Goal: Transaction & Acquisition: Purchase product/service

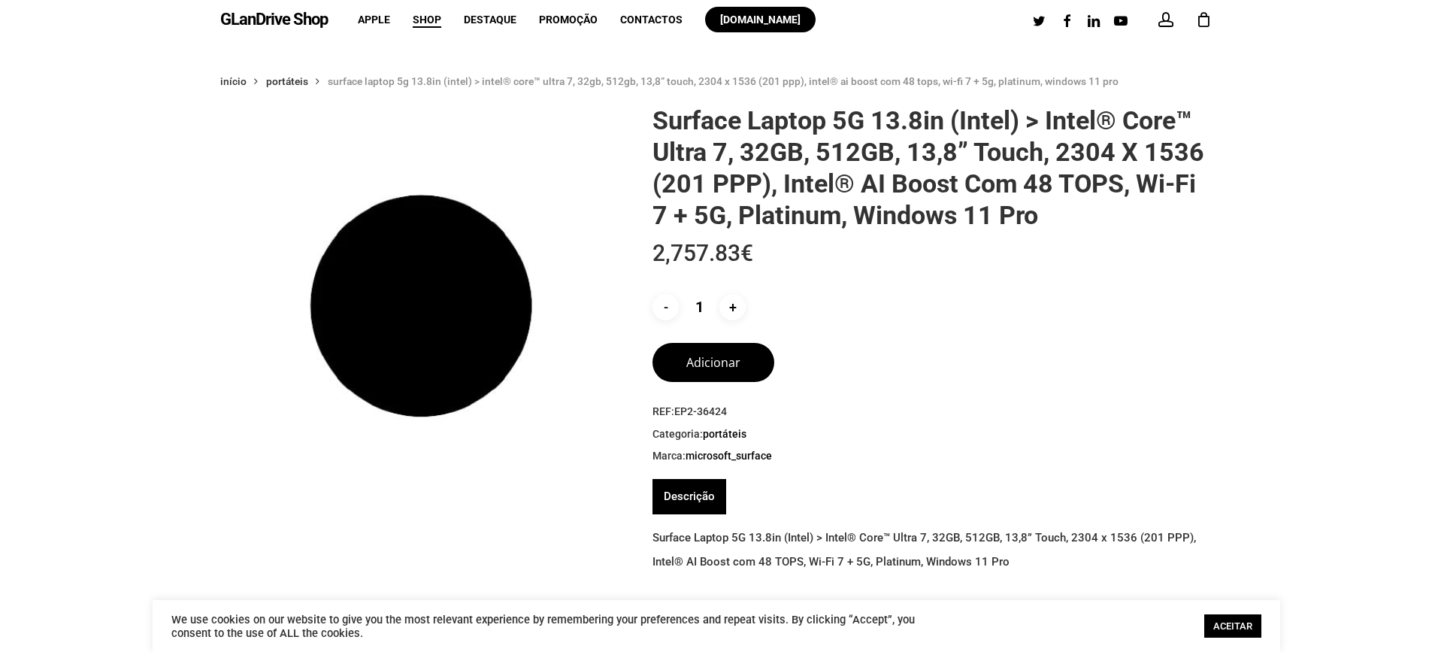
click at [1255, 284] on div "Início Portáteis Surface Laptop 5G 13.8in (Intel) > Intel® Core™ Ultra 7, 32GB,…" at bounding box center [717, 615] width 1128 height 1092
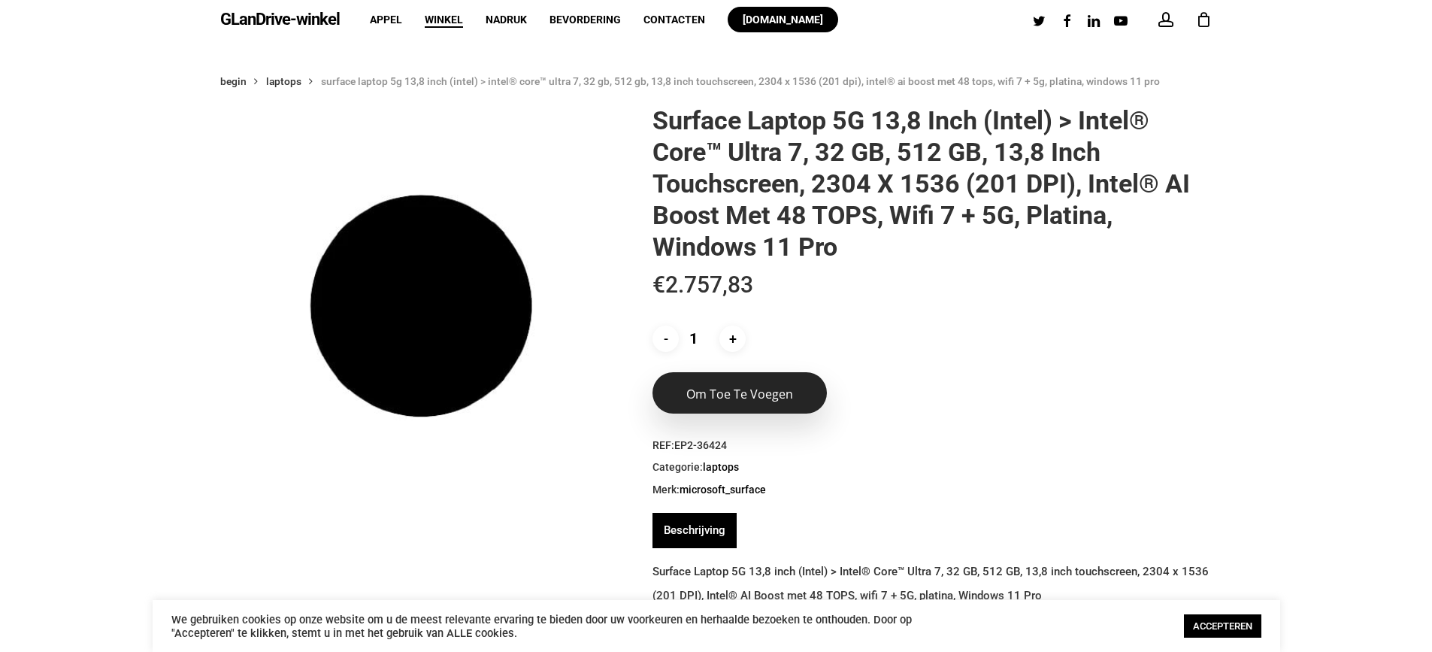
click at [759, 402] on button "Om toe te voegen" at bounding box center [740, 392] width 174 height 41
type button "41375901"
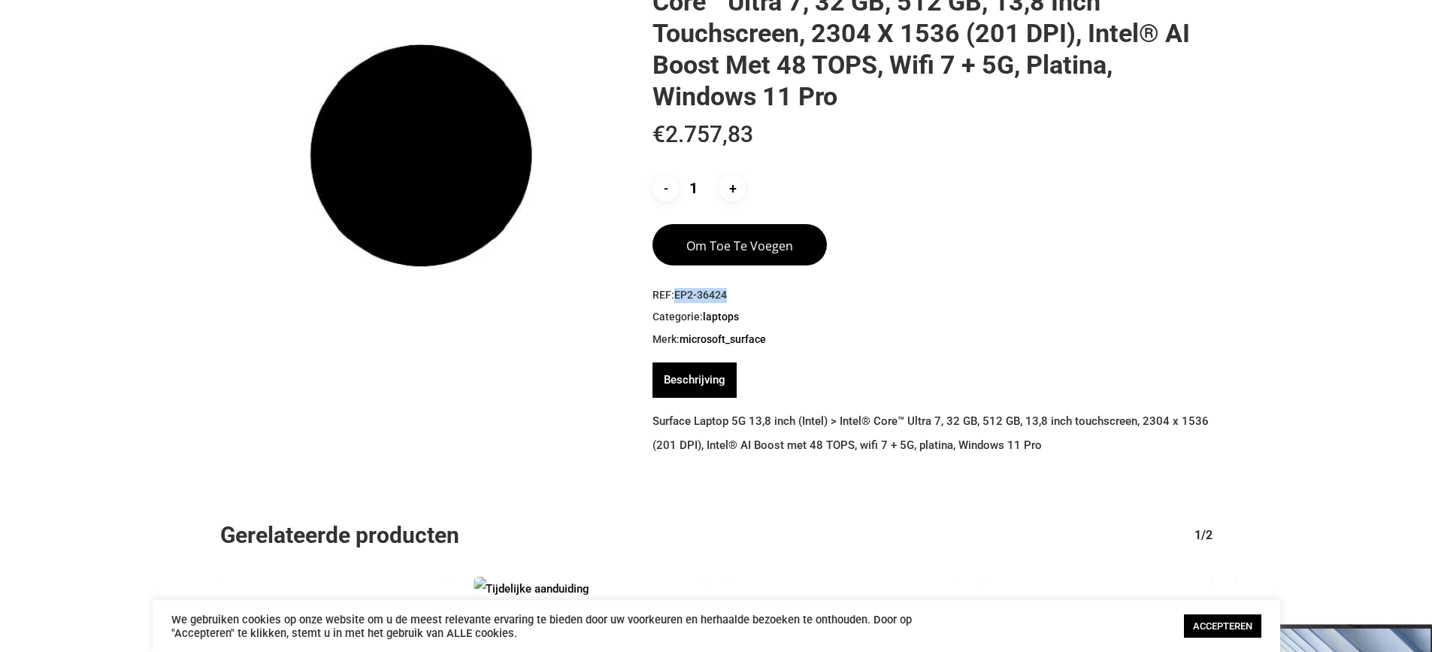
scroll to position [226, 0]
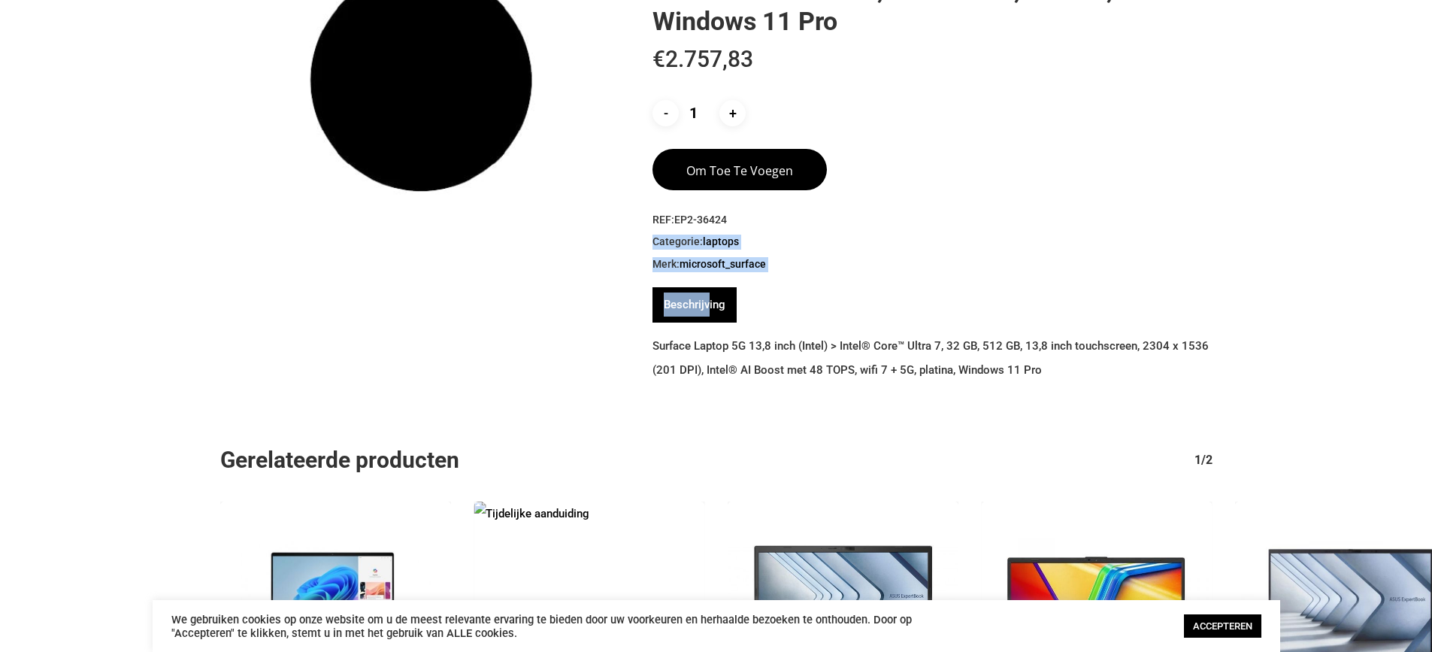
drag, startPoint x: 738, startPoint y: 295, endPoint x: 677, endPoint y: 297, distance: 61.7
click at [677, 297] on div "Surface Laptop 5G 13,8 inch (Intel) > Intel® Core™ Ultra 7, 32 GB, 512 GB, 13,8…" at bounding box center [926, 135] width 571 height 513
copy div "Categorie: Laptops Merk: Microsoft_Surface Merk: Microsoft_Surface Be"
click at [1032, 201] on div "Surface Laptop 5G 13,8 inch (Intel) > Intel® Core™ Ultra 7, 32 GB, 512 GB, 13,8…" at bounding box center [932, 82] width 559 height 407
drag, startPoint x: 731, startPoint y: 221, endPoint x: 677, endPoint y: 223, distance: 54.2
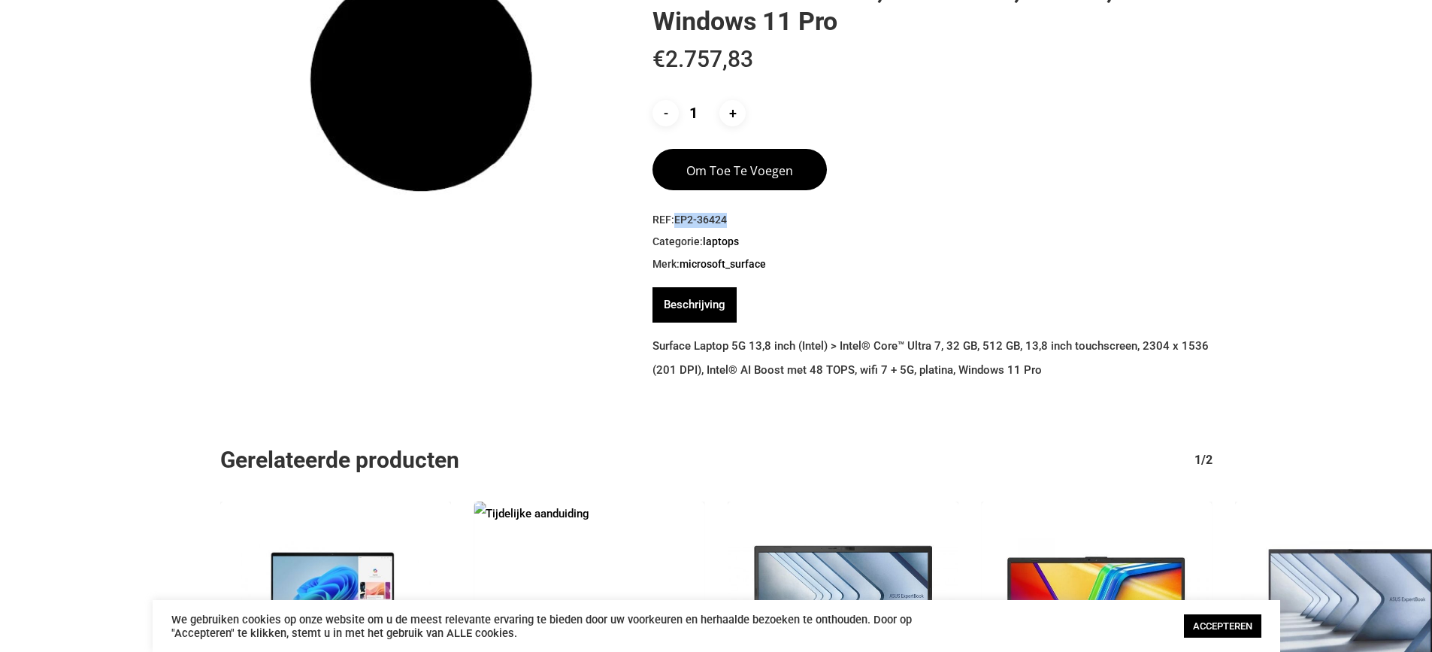
click at [677, 223] on span "REF: EP2-36424" at bounding box center [932, 220] width 559 height 15
copy font "EP2-36424"
click at [1119, 215] on span "REF: EP2-36424" at bounding box center [932, 220] width 559 height 15
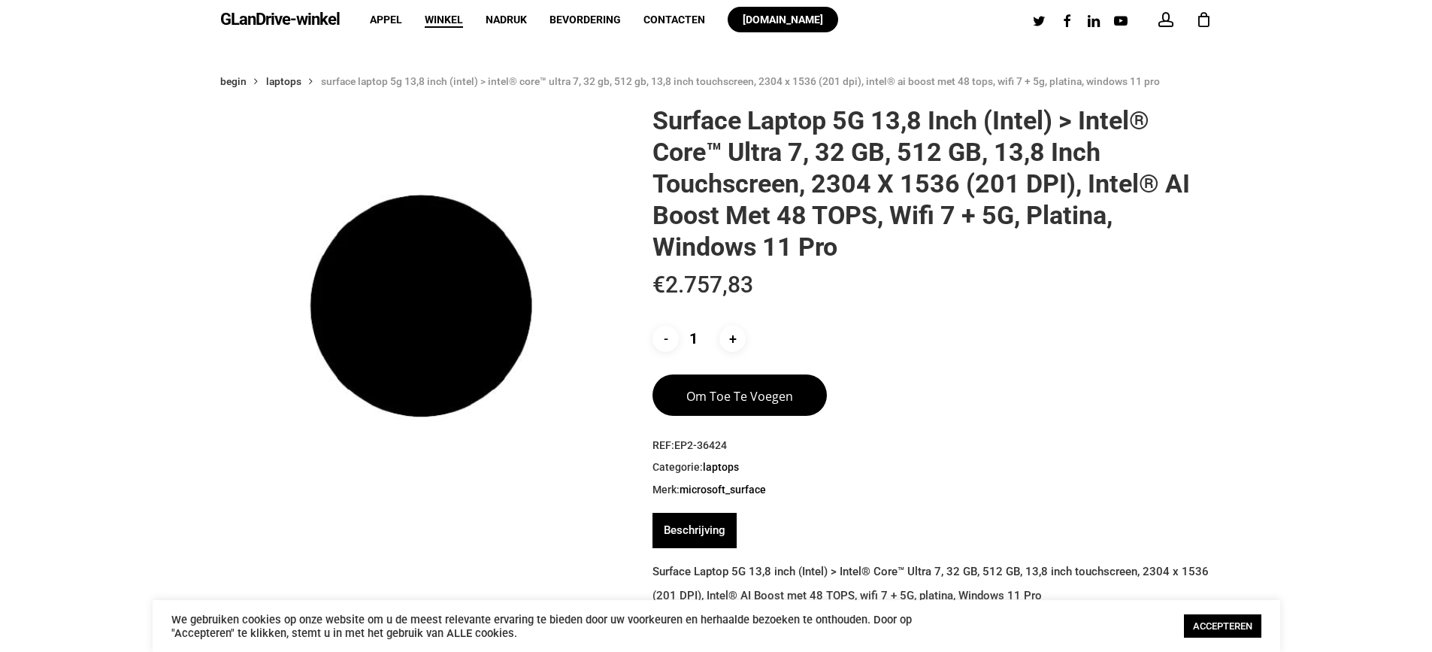
drag, startPoint x: 1232, startPoint y: 310, endPoint x: 1174, endPoint y: 194, distance: 130.5
click at [1228, 302] on div "Begin Laptops Surface Laptop 5G 13,8 inch (Intel) > Intel® Core™ Ultra 7, 32 GB…" at bounding box center [717, 631] width 1128 height 1125
click at [1157, 165] on h1 "Surface Laptop 5G 13,8 inch (Intel) > Intel® Core™ Ultra 7, 32 GB, 512 GB, 13,8…" at bounding box center [932, 184] width 559 height 158
